Goal: Check status: Check status

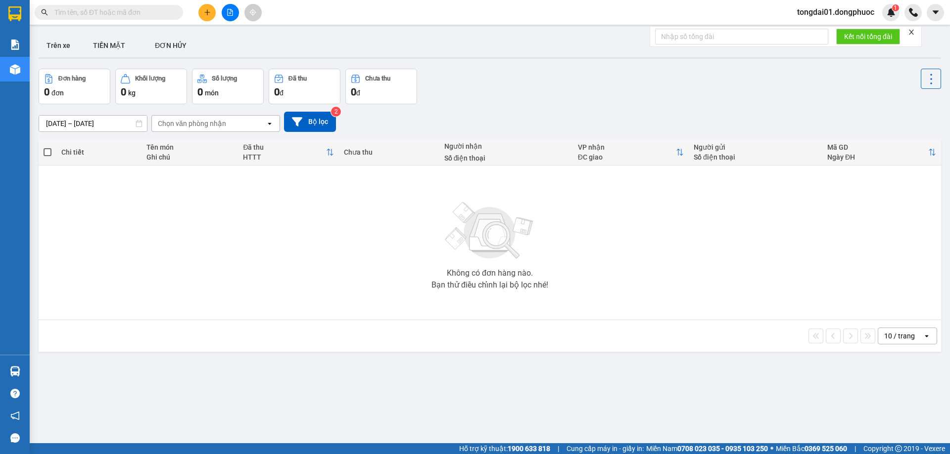
click at [136, 8] on input "text" at bounding box center [112, 12] width 117 height 11
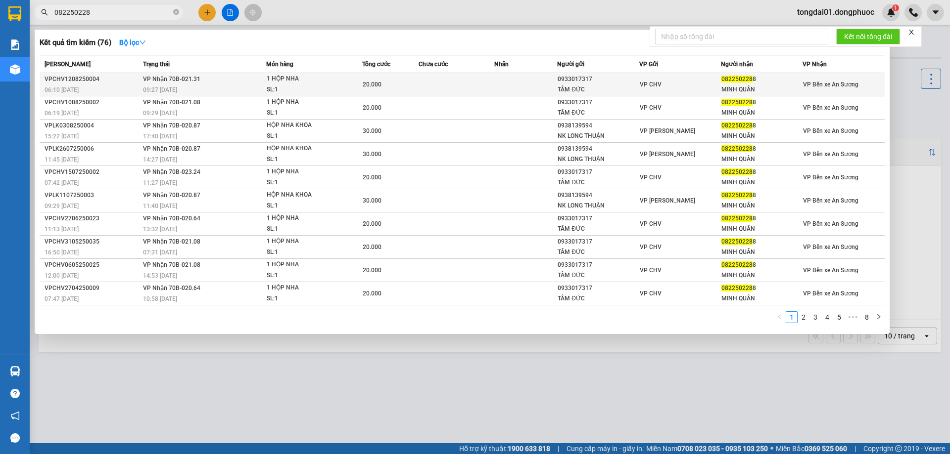
type input "082250228"
click at [169, 78] on span "VP Nhận 70B-021.31" at bounding box center [171, 79] width 57 height 7
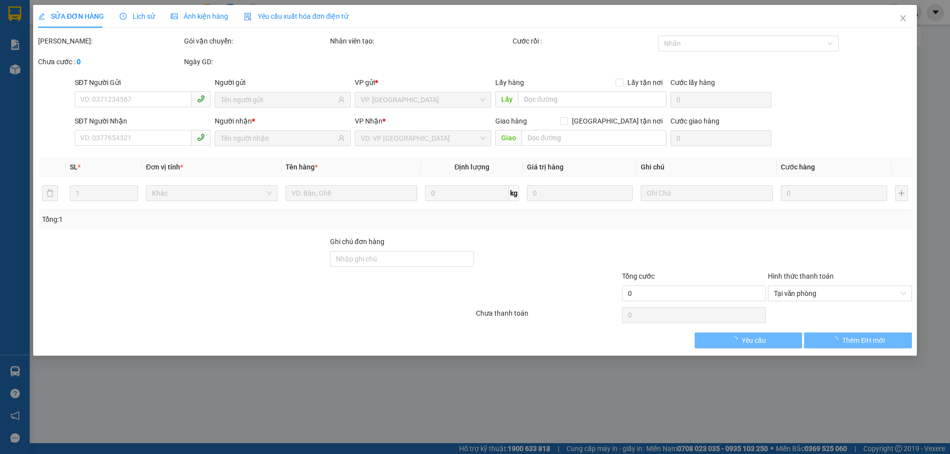
click at [146, 22] on div "Lịch sử" at bounding box center [137, 16] width 35 height 23
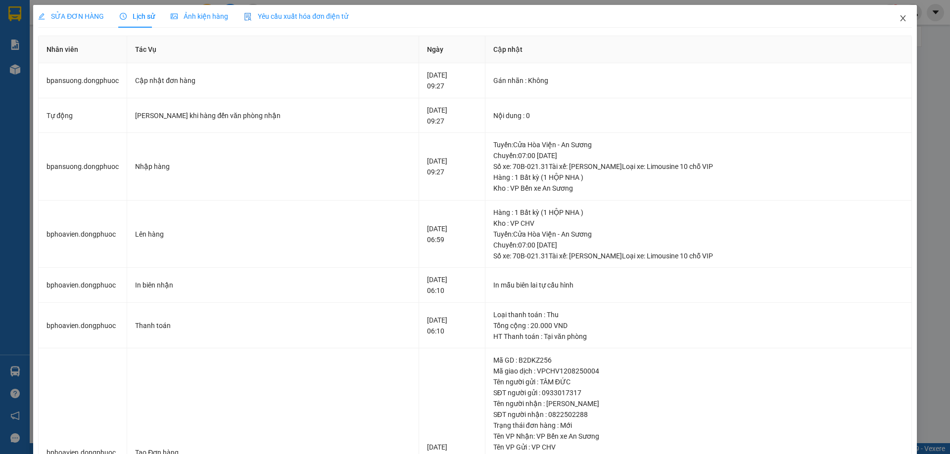
drag, startPoint x: 893, startPoint y: 19, endPoint x: 590, endPoint y: 1, distance: 304.1
click at [899, 21] on icon "close" at bounding box center [903, 18] width 8 height 8
